Goal: Task Accomplishment & Management: Use online tool/utility

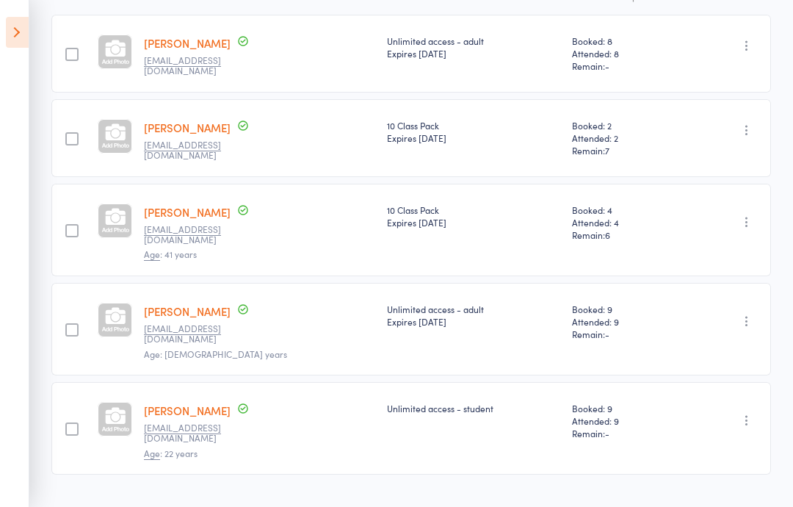
click at [20, 26] on icon at bounding box center [17, 32] width 23 height 31
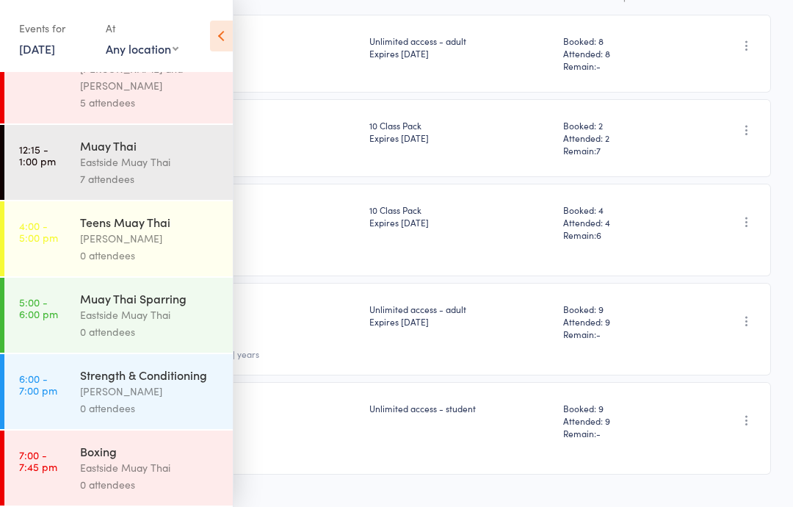
scroll to position [127, 0]
click at [156, 230] on div "[PERSON_NAME]" at bounding box center [150, 238] width 140 height 17
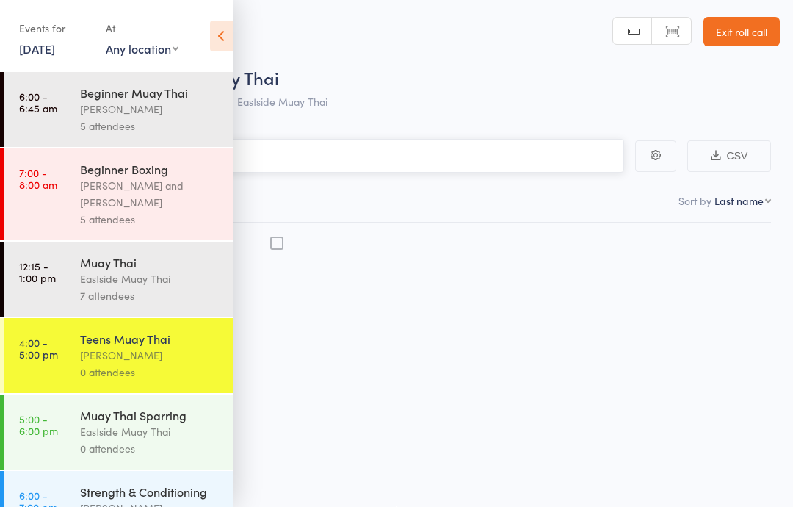
scroll to position [1, 0]
click at [210, 26] on icon at bounding box center [221, 36] width 23 height 31
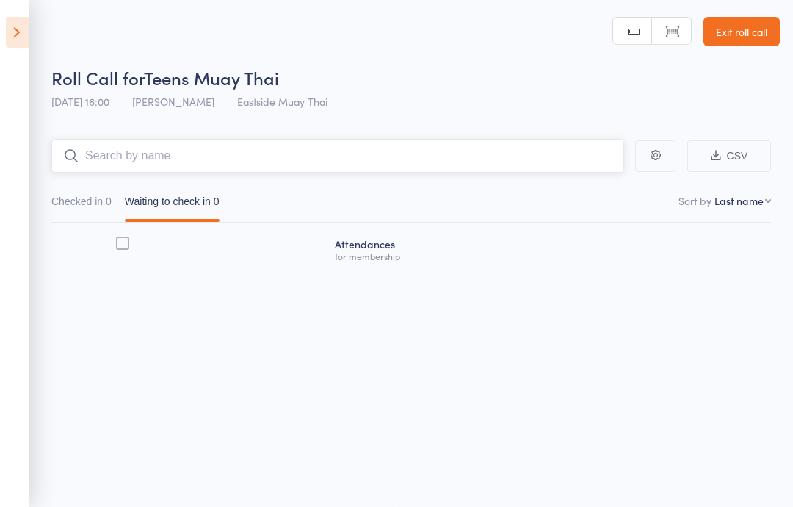
click at [281, 149] on input "search" at bounding box center [337, 156] width 573 height 34
type input "f"
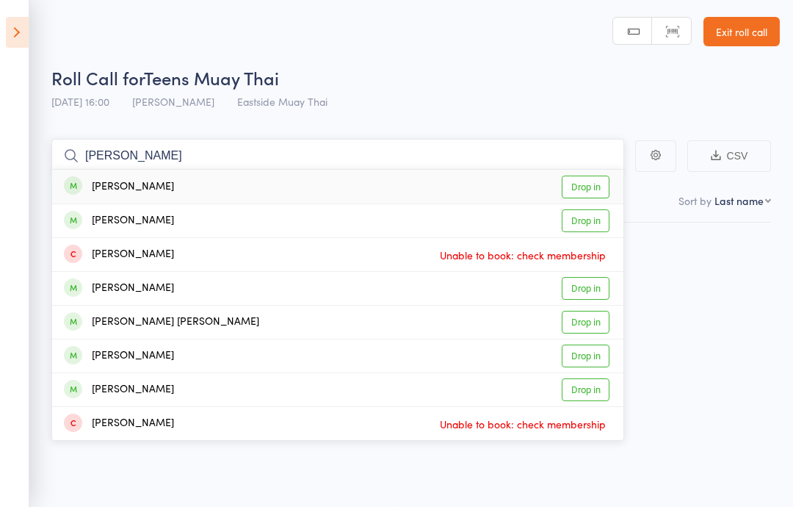
type input "[PERSON_NAME]"
click at [568, 189] on link "Drop in" at bounding box center [586, 187] width 48 height 23
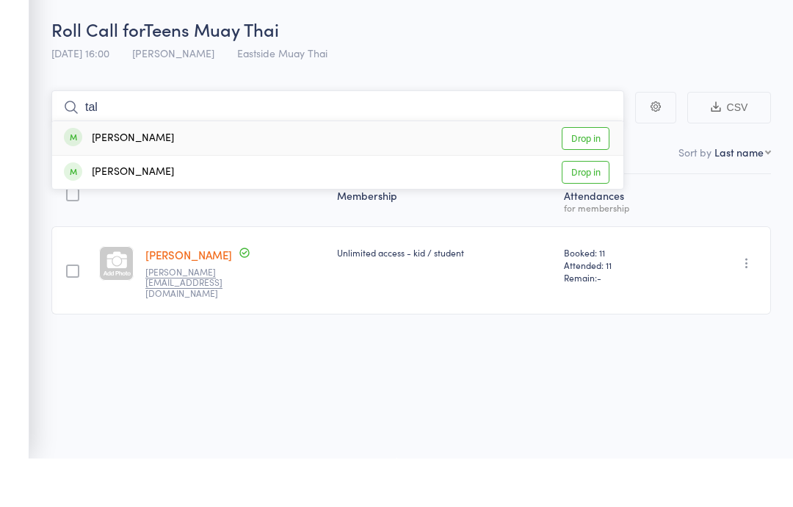
type input "tal"
click at [579, 209] on link "Drop in" at bounding box center [586, 220] width 48 height 23
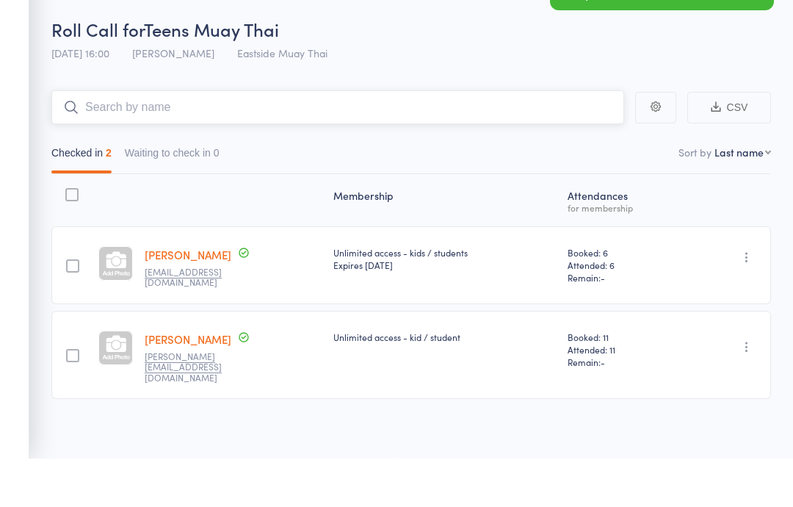
type input "K"
type input "A"
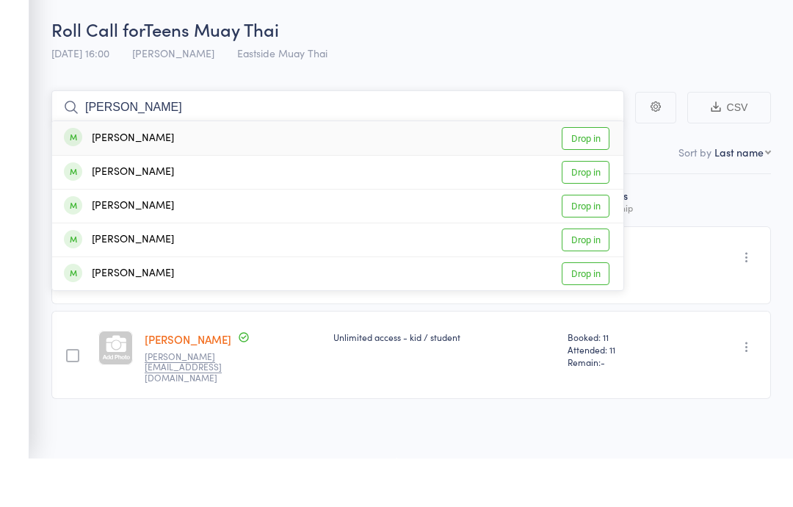
type input "[PERSON_NAME]"
click at [588, 176] on link "Drop in" at bounding box center [586, 187] width 48 height 23
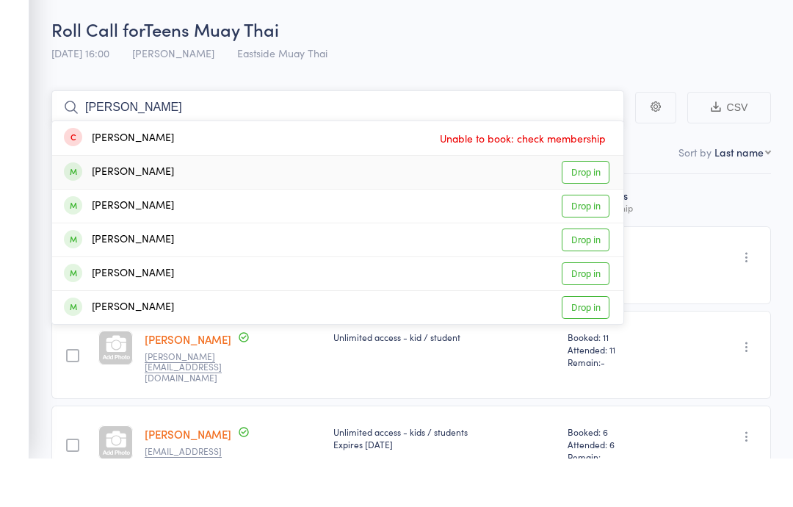
type input "[PERSON_NAME]"
click at [113, 212] on div "[PERSON_NAME]" at bounding box center [119, 220] width 110 height 17
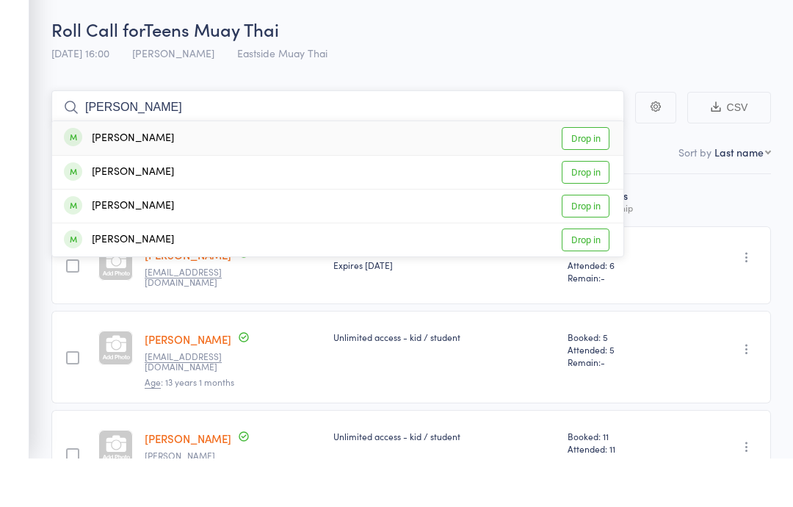
type input "[PERSON_NAME]"
click at [200, 170] on div "[PERSON_NAME] Drop in" at bounding box center [337, 187] width 571 height 34
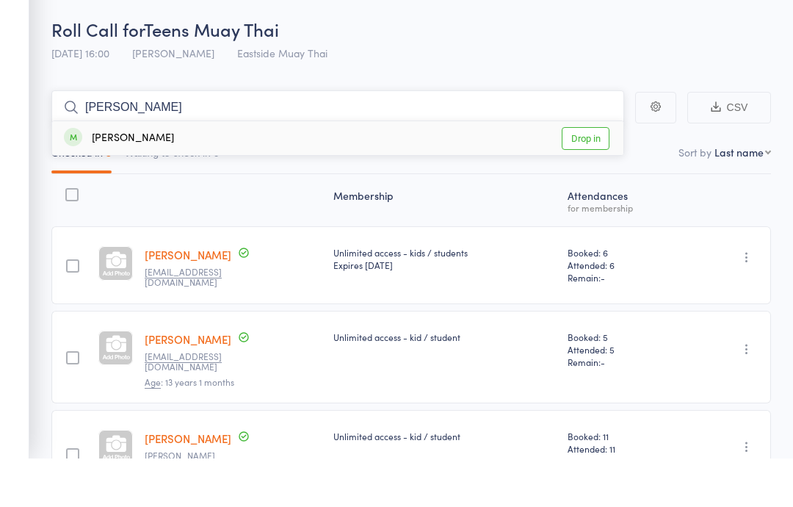
type input "[PERSON_NAME]"
click at [581, 176] on link "Drop in" at bounding box center [586, 187] width 48 height 23
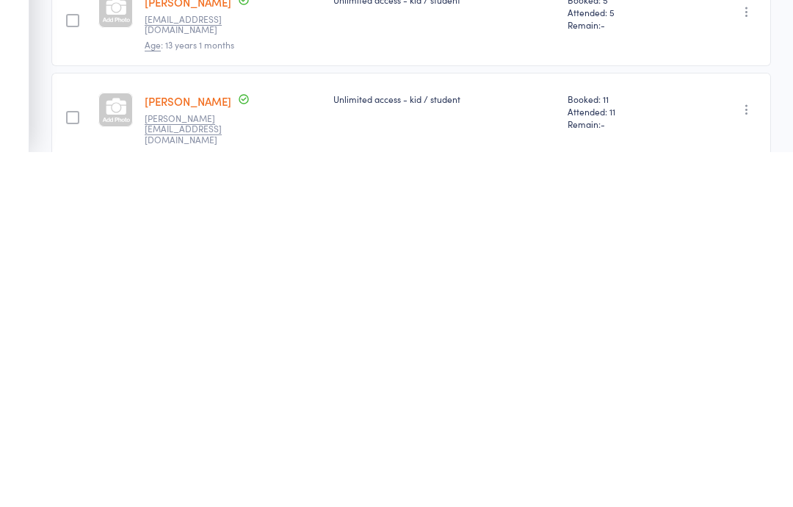
scroll to position [0, 0]
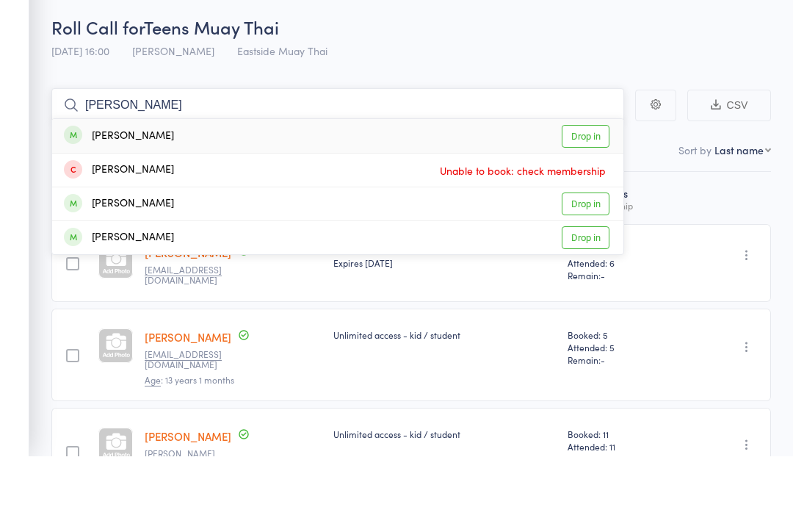
type input "[PERSON_NAME]"
click at [549, 211] on span "Unable to book: check membership" at bounding box center [522, 222] width 173 height 22
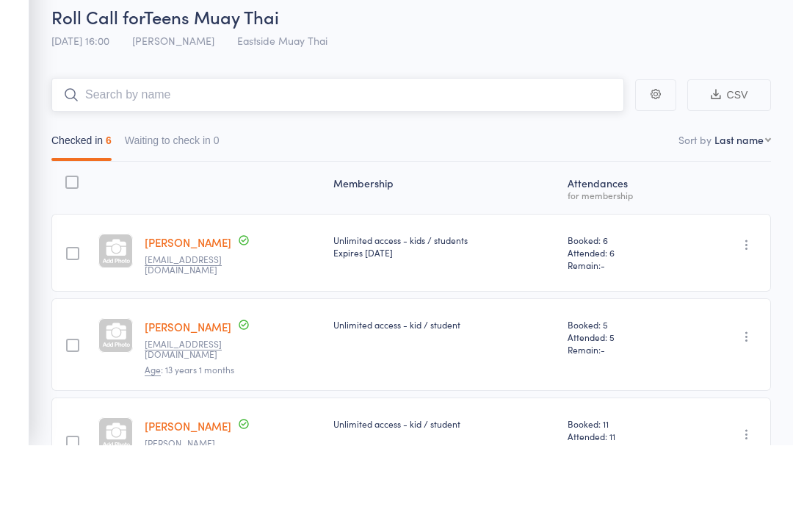
type input "t"
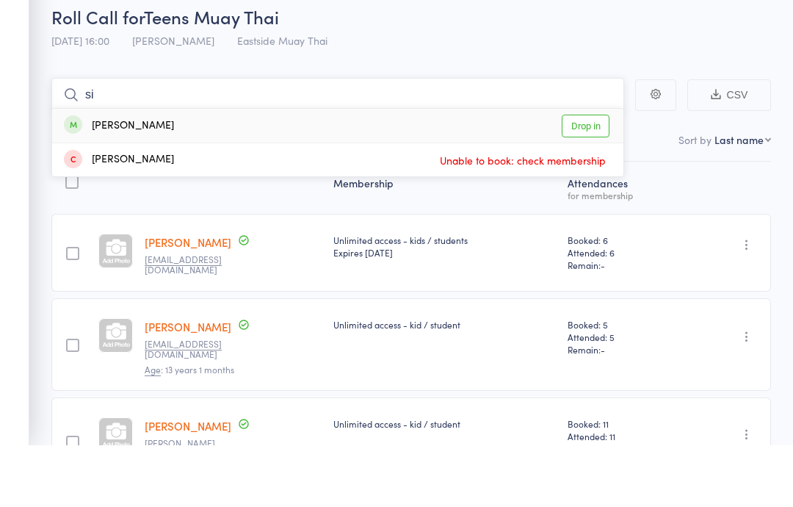
type input "s"
type input "[PERSON_NAME]"
click at [203, 170] on div "[PERSON_NAME] Drop in" at bounding box center [337, 187] width 571 height 34
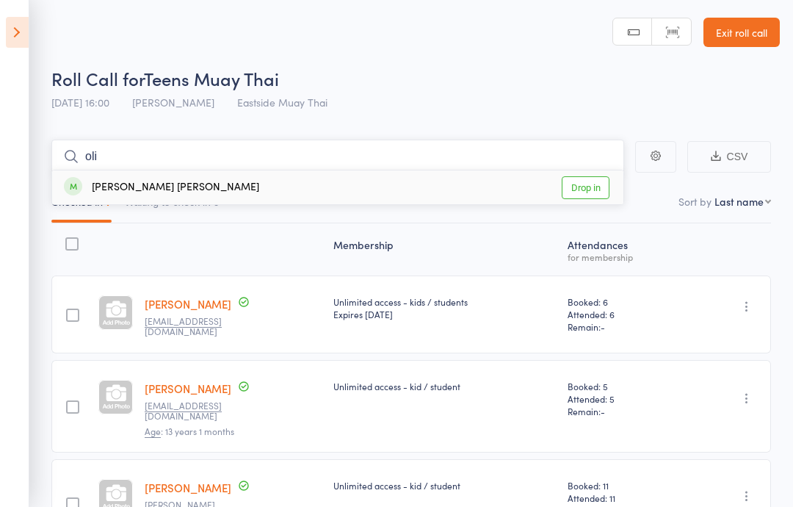
type input "oli"
click at [585, 181] on link "Drop in" at bounding box center [586, 187] width 48 height 23
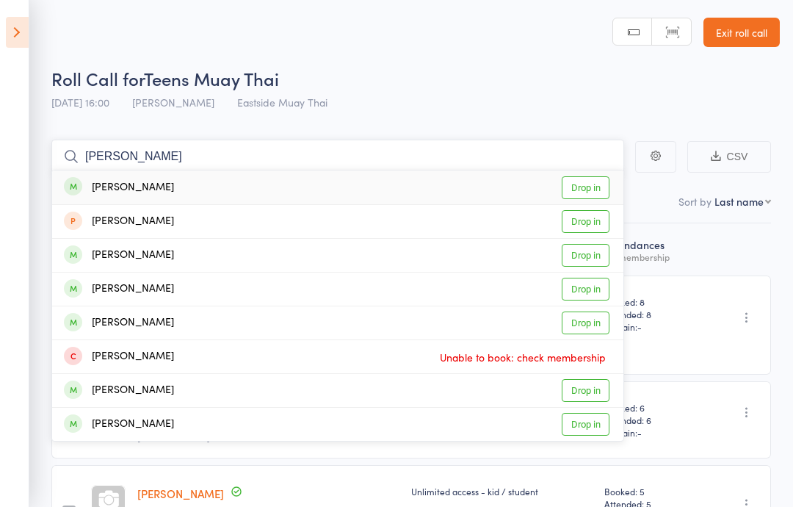
type input "[PERSON_NAME]"
click at [589, 176] on link "Drop in" at bounding box center [586, 187] width 48 height 23
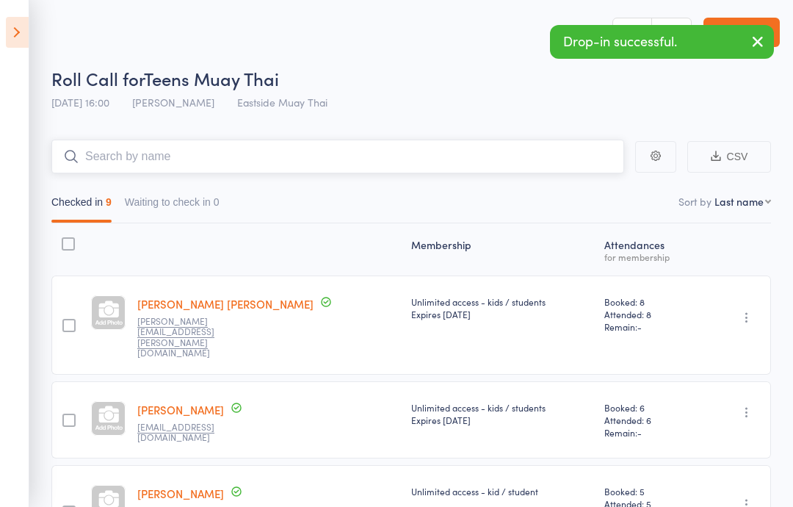
click at [279, 155] on input "search" at bounding box center [337, 157] width 573 height 34
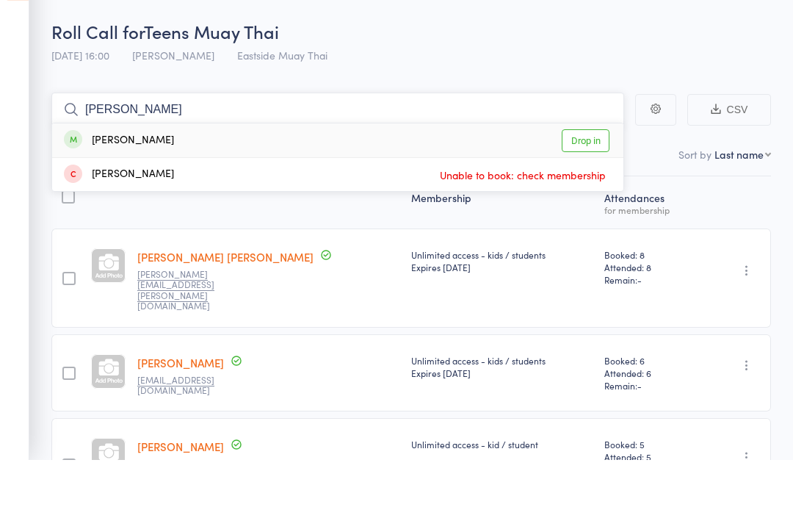
type input "[PERSON_NAME]"
click at [582, 176] on link "Drop in" at bounding box center [586, 187] width 48 height 23
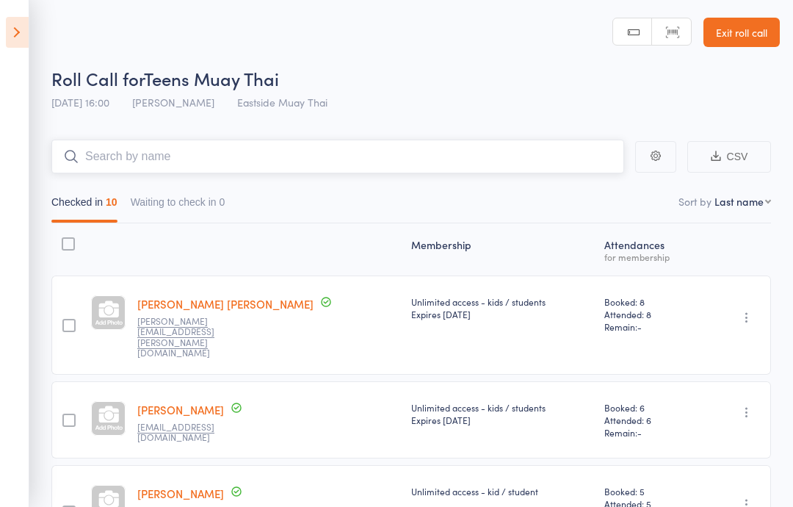
click at [412, 164] on input "search" at bounding box center [337, 157] width 573 height 34
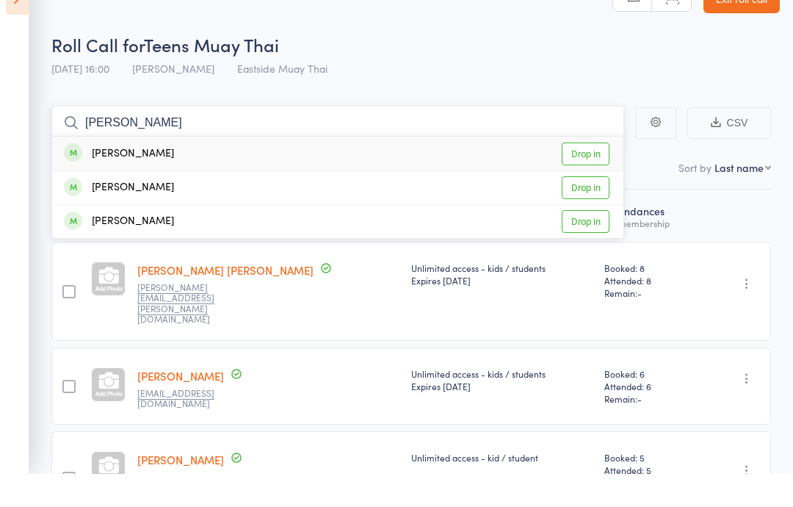
type input "[PERSON_NAME]"
click at [253, 239] on div "[PERSON_NAME] Drop in" at bounding box center [337, 255] width 571 height 33
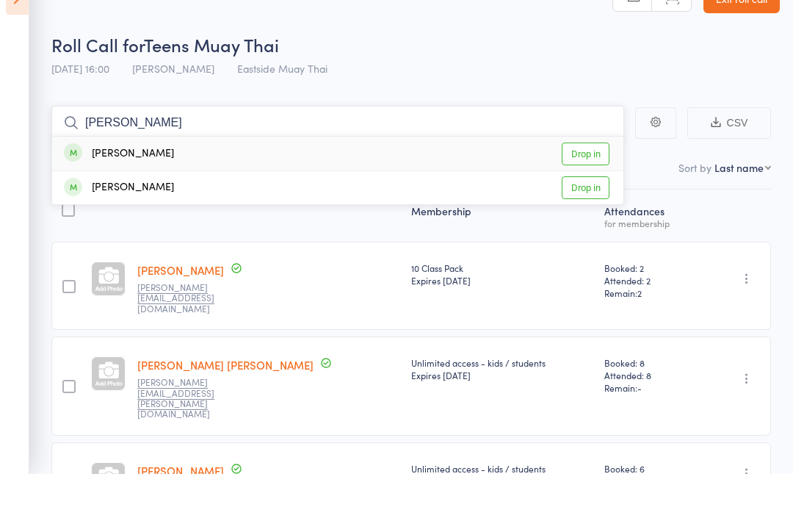
type input "[PERSON_NAME]"
click at [588, 176] on link "Drop in" at bounding box center [586, 187] width 48 height 23
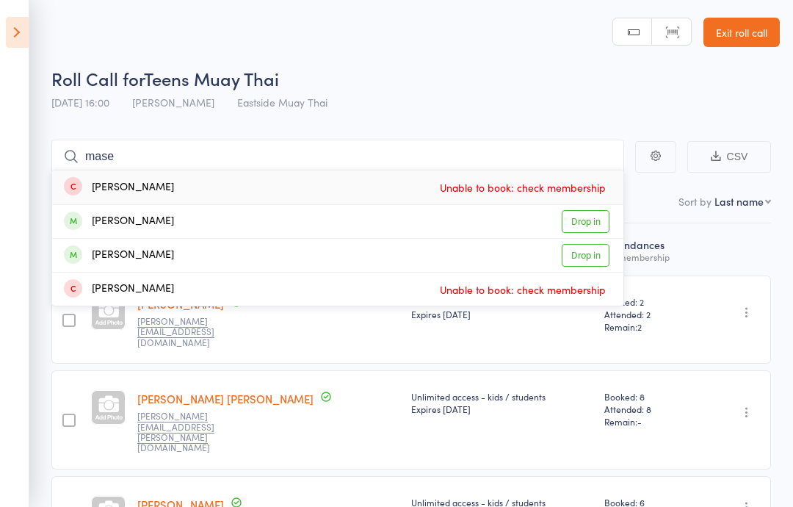
click at [565, 89] on div "Roll Call for Teens Muay Thai" at bounding box center [415, 78] width 728 height 24
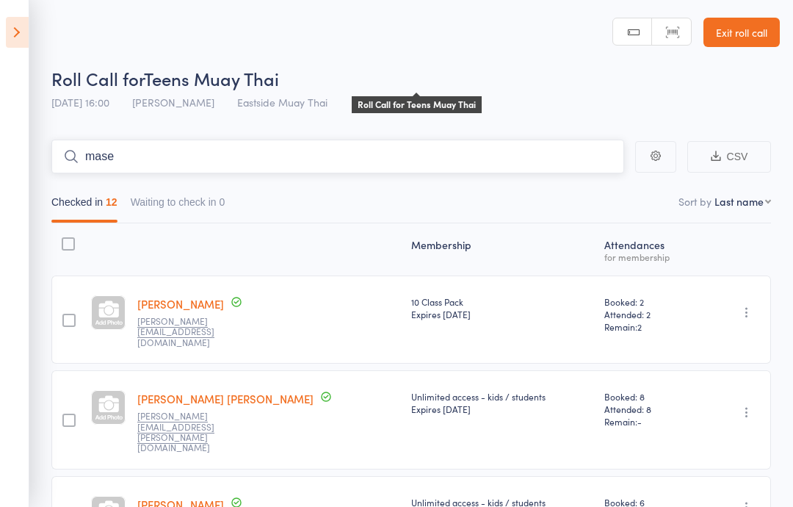
click at [577, 167] on input "mase" at bounding box center [337, 157] width 573 height 34
type input "m"
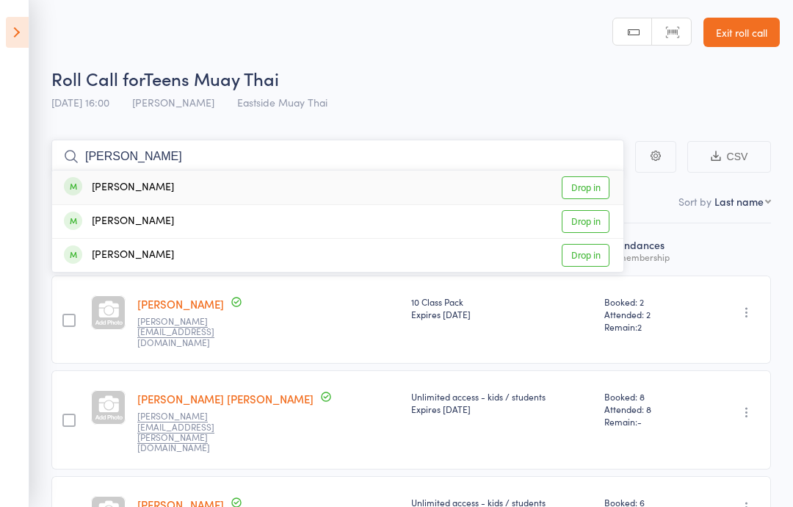
type input "[PERSON_NAME]"
click at [176, 214] on div "[PERSON_NAME] Drop in" at bounding box center [337, 221] width 571 height 33
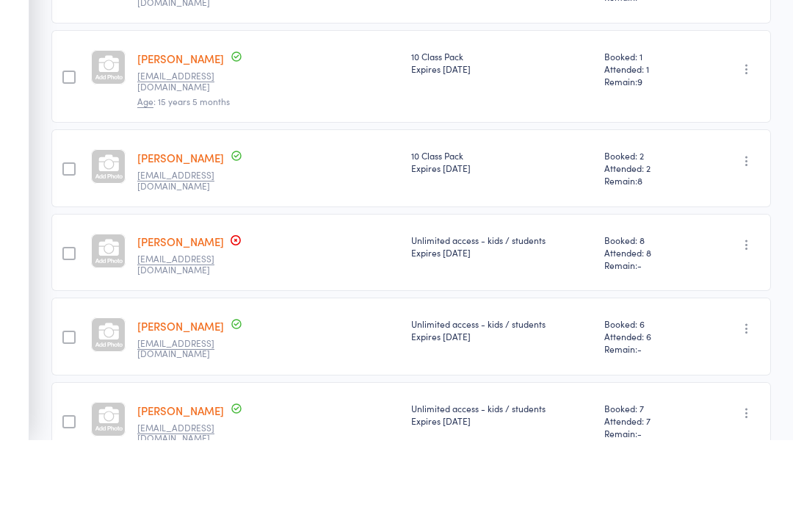
scroll to position [912, 0]
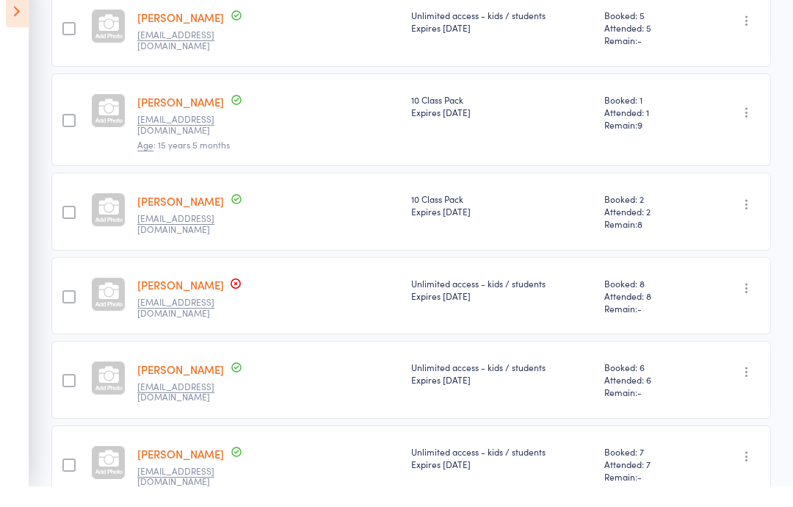
click at [11, 17] on icon at bounding box center [17, 32] width 23 height 31
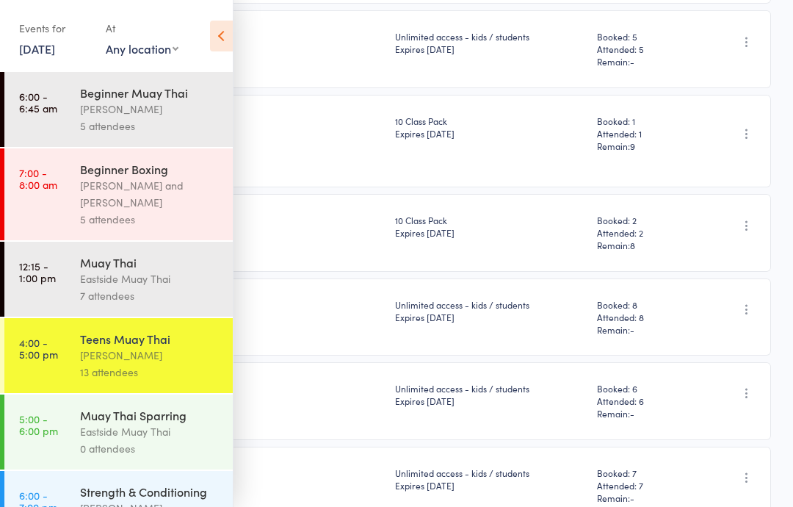
click at [171, 372] on div "13 attendees" at bounding box center [150, 372] width 140 height 17
click at [215, 35] on icon at bounding box center [221, 36] width 23 height 31
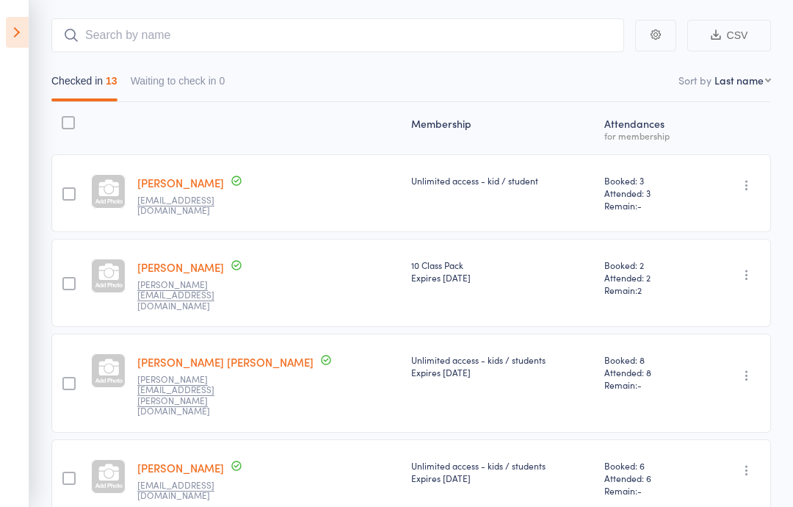
scroll to position [0, 0]
